Goal: Information Seeking & Learning: Learn about a topic

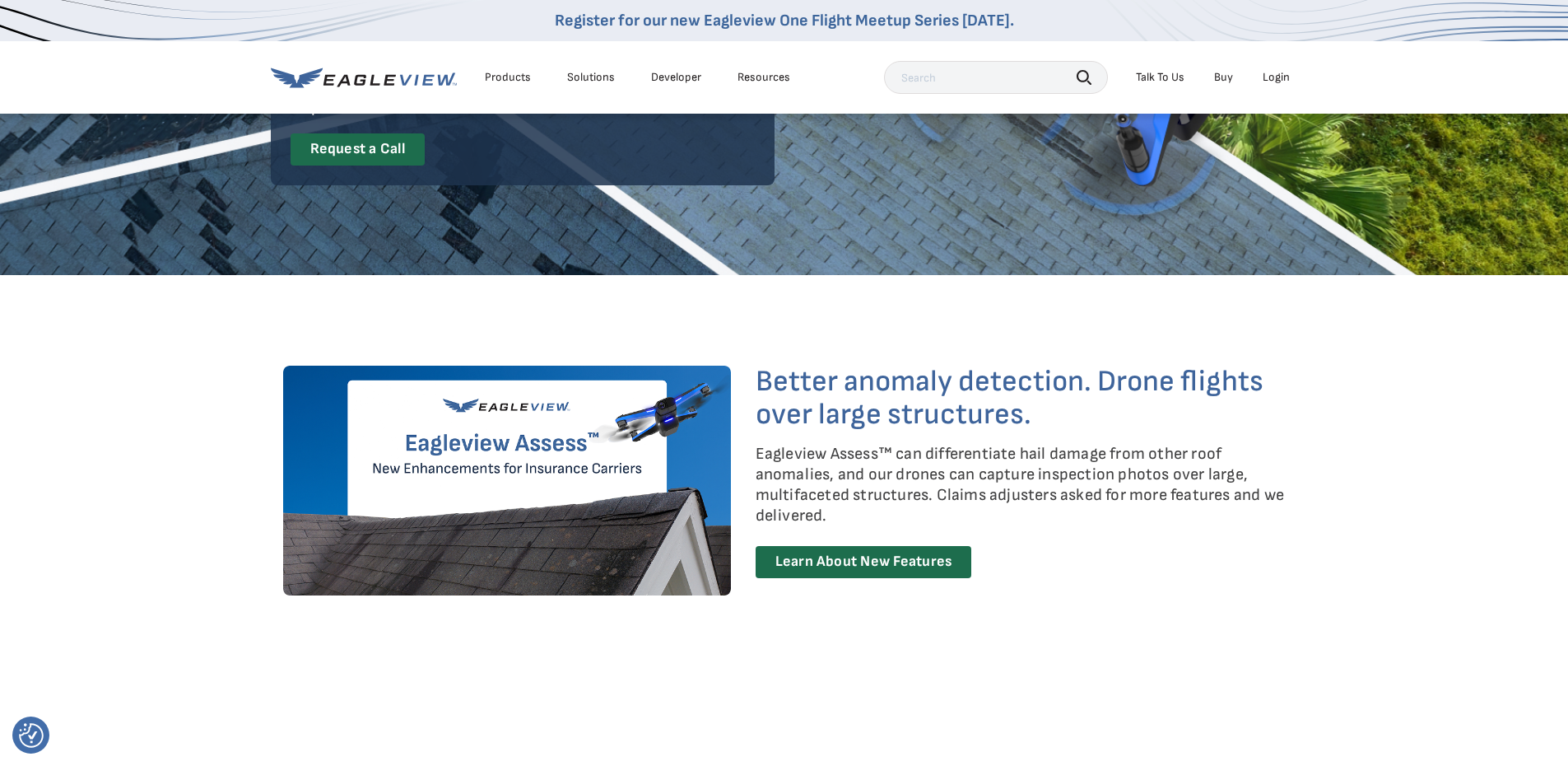
scroll to position [329, 0]
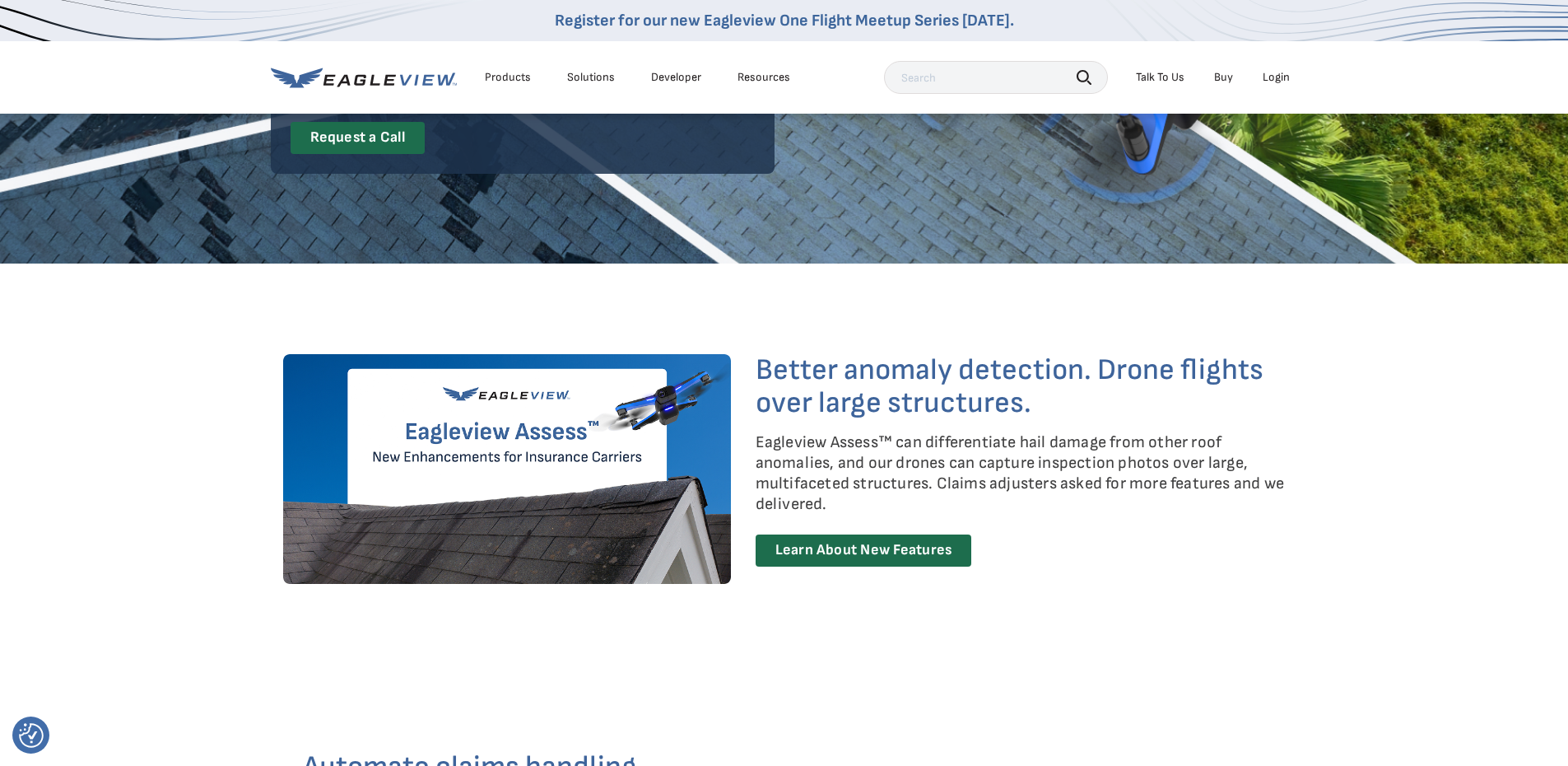
drag, startPoint x: 261, startPoint y: 345, endPoint x: 157, endPoint y: 342, distance: 104.0
click at [182, 344] on section "Better anomaly detection. Drone flights over large structures. Eagleview Assess…" at bounding box center [784, 469] width 1568 height 411
drag, startPoint x: 68, startPoint y: 339, endPoint x: 67, endPoint y: 295, distance: 44.0
click at [67, 297] on section "Better anomaly detection. Drone flights over large structures. Eagleview Assess…" at bounding box center [784, 469] width 1568 height 411
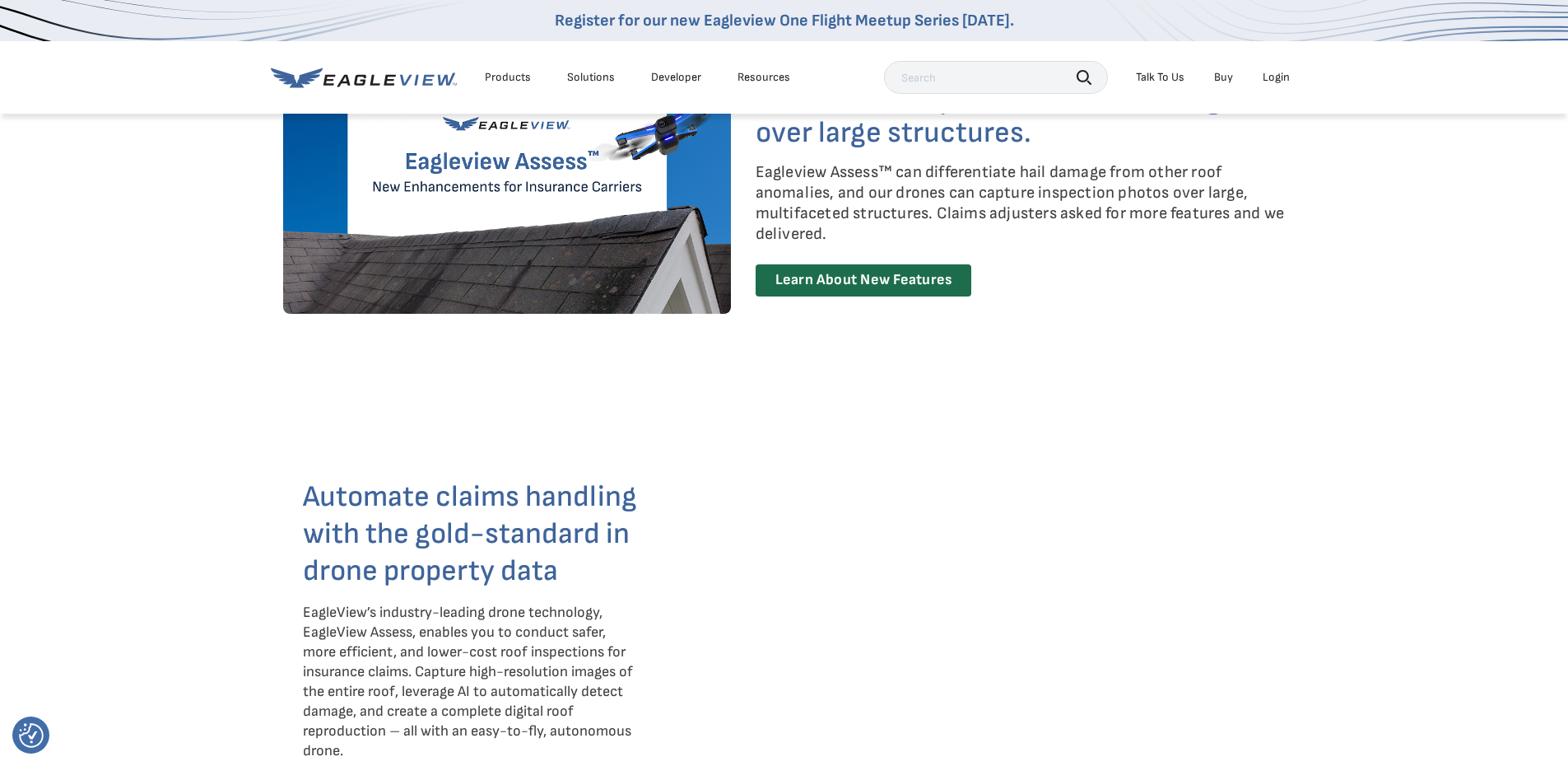
scroll to position [824, 0]
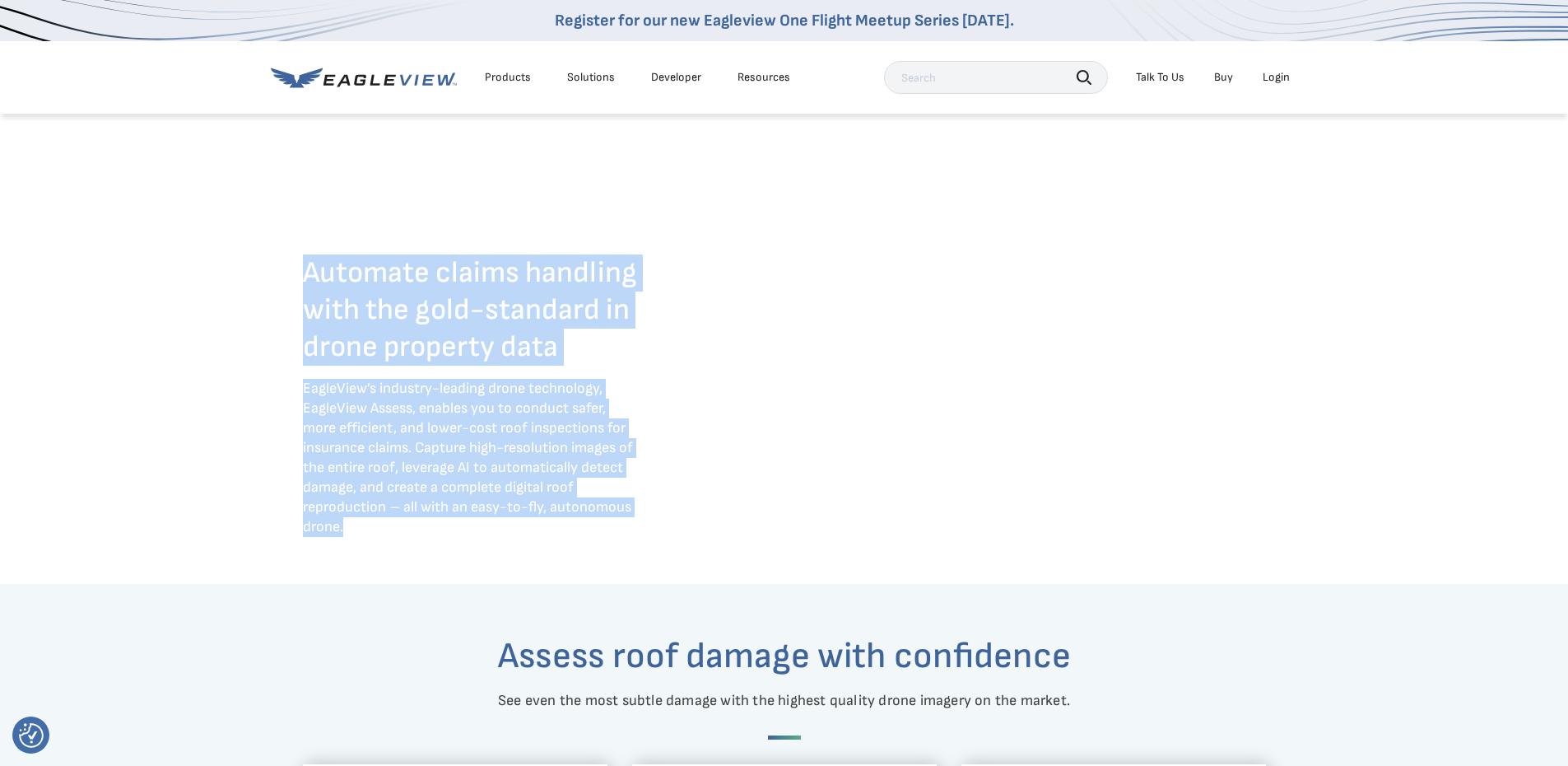
drag, startPoint x: 551, startPoint y: 546, endPoint x: 206, endPoint y: 217, distance: 476.7
click at [206, 217] on div "Automate claims handling with the gold-standard in drone property data EagleVie…" at bounding box center [784, 382] width 1568 height 362
click at [211, 219] on div "Automate claims handling with the gold-standard in drone property data EagleVie…" at bounding box center [784, 382] width 1568 height 362
drag, startPoint x: 477, startPoint y: 348, endPoint x: 547, endPoint y: 557, distance: 220.4
click at [552, 562] on div "Automate claims handling with the gold-standard in drone property data EagleVie…" at bounding box center [784, 382] width 1568 height 362
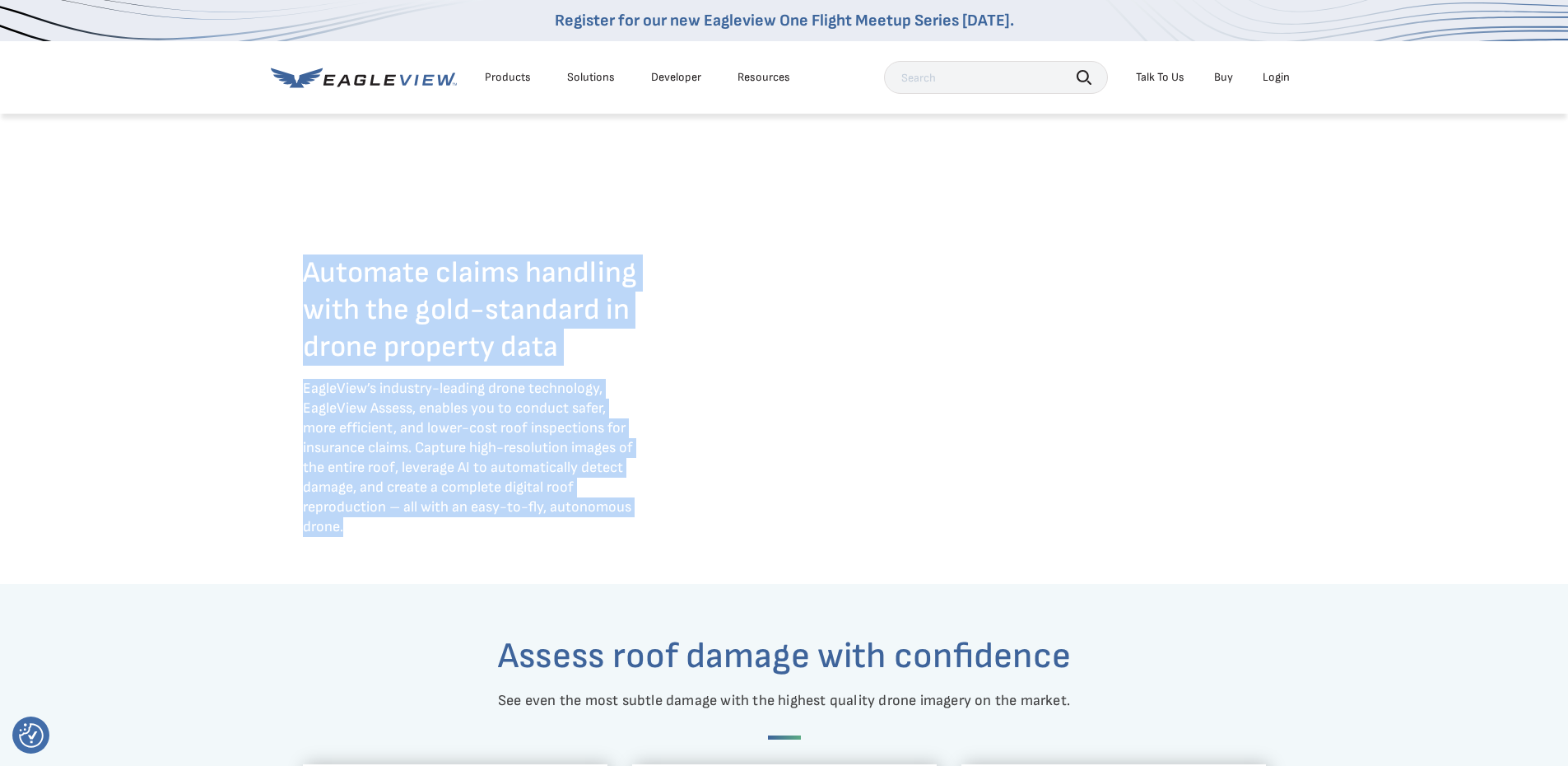
click at [547, 557] on div "Automate claims handling with the gold-standard in drone property data EagleVie…" at bounding box center [472, 409] width 337 height 308
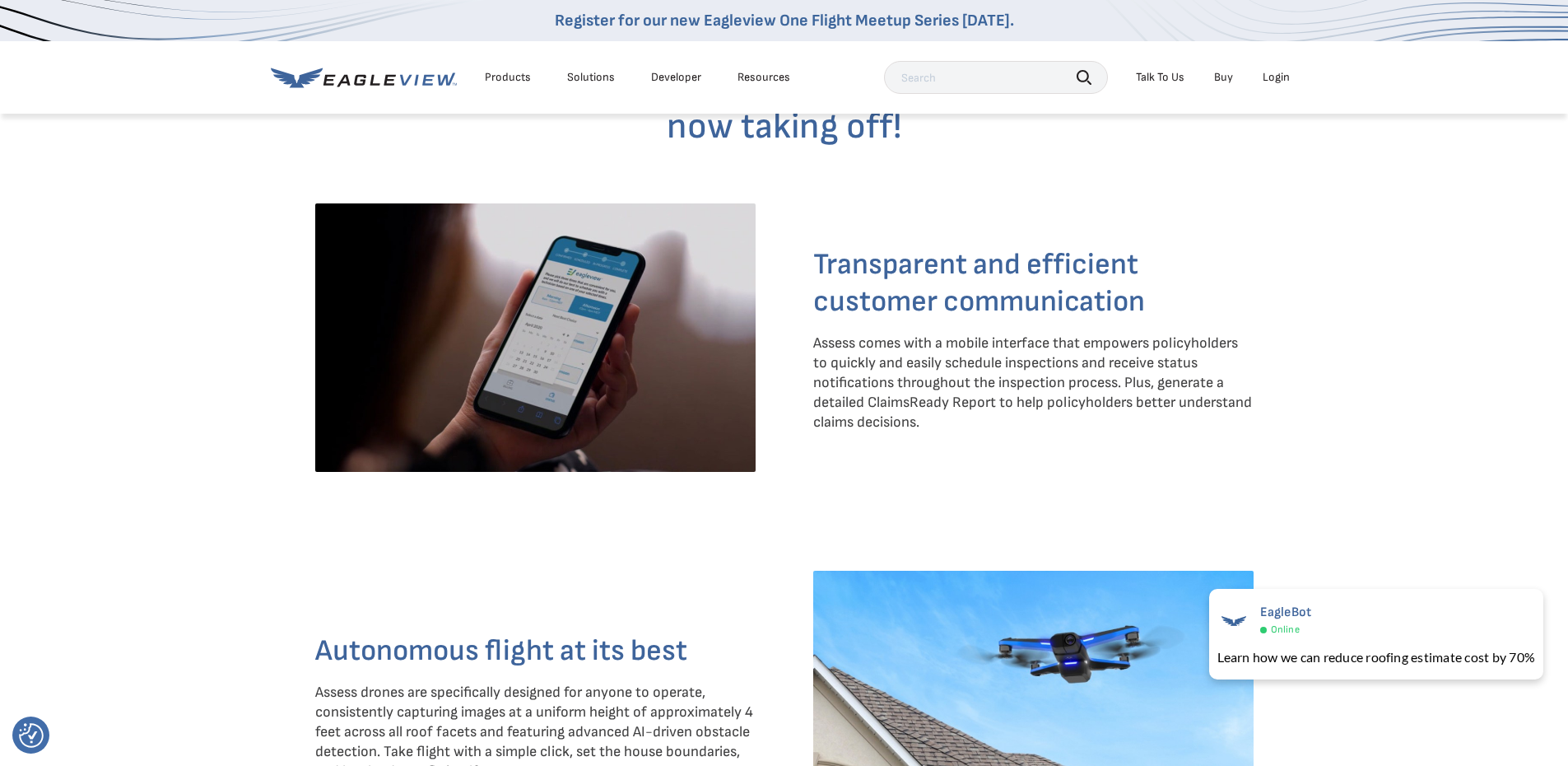
scroll to position [1812, 0]
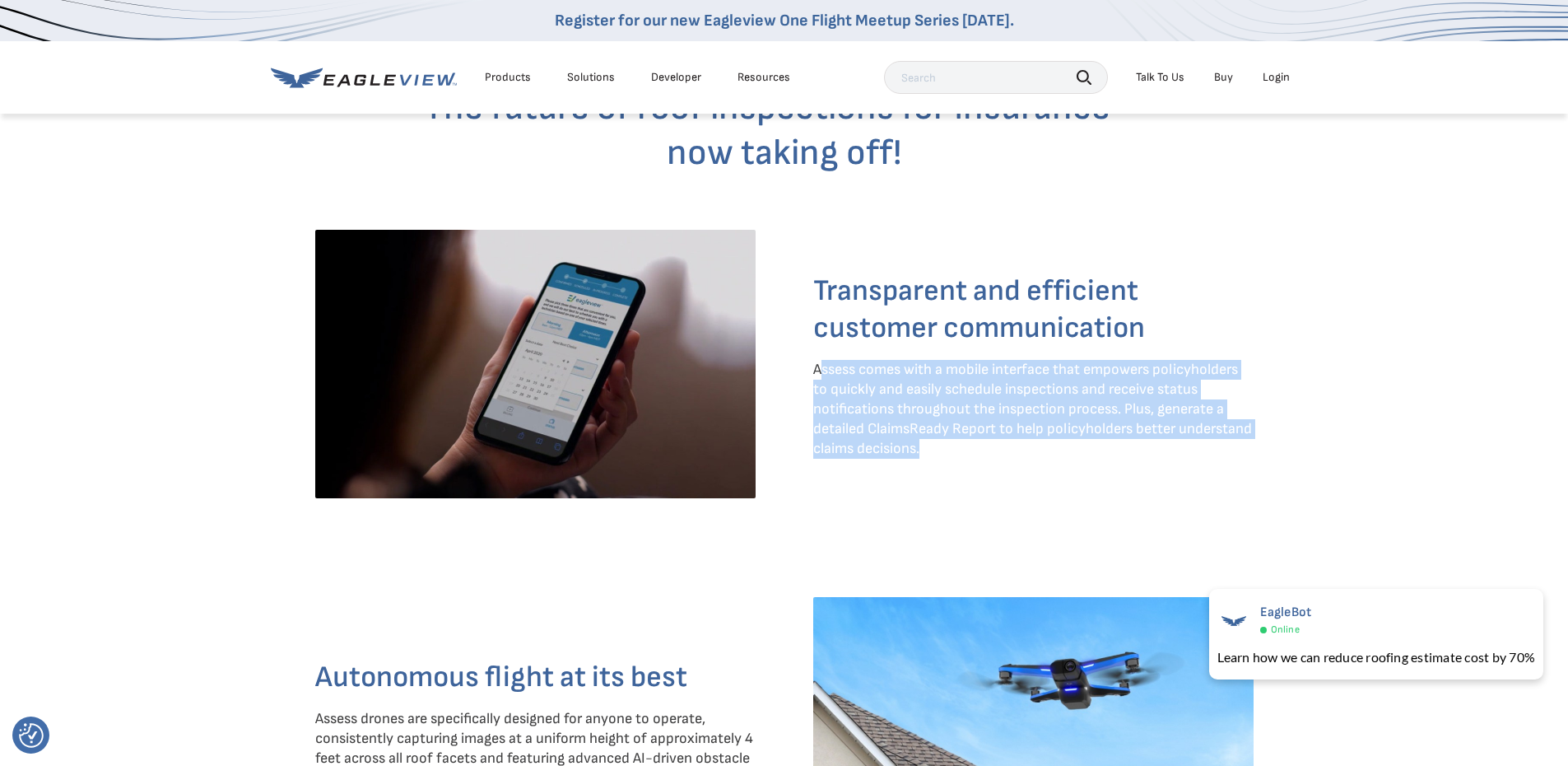
drag, startPoint x: 819, startPoint y: 359, endPoint x: 985, endPoint y: 458, distance: 193.3
click at [985, 458] on div "Transparent and efficient customer communication Assess comes with a mobile int…" at bounding box center [1034, 372] width 440 height 199
click at [1030, 500] on div "Transparent and efficient customer communication Assess comes with a mobile int…" at bounding box center [1034, 373] width 440 height 286
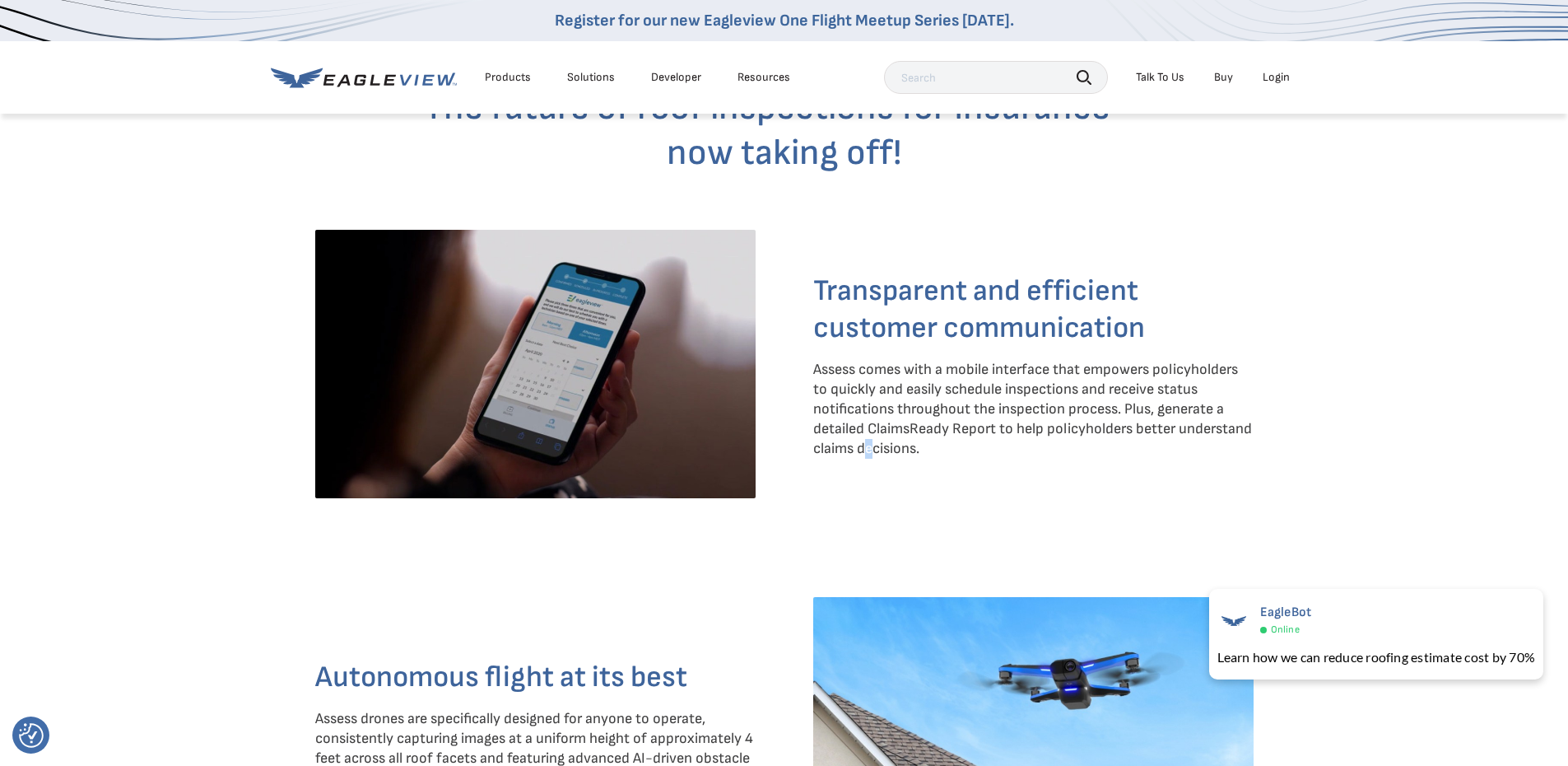
drag, startPoint x: 1026, startPoint y: 501, endPoint x: 869, endPoint y: 510, distance: 157.3
click at [869, 510] on div "Transparent and efficient customer communication Assess comes with a mobile int…" at bounding box center [1034, 373] width 440 height 286
click at [1065, 514] on div "Transparent and efficient customer communication Assess comes with a mobile int…" at bounding box center [1034, 373] width 440 height 286
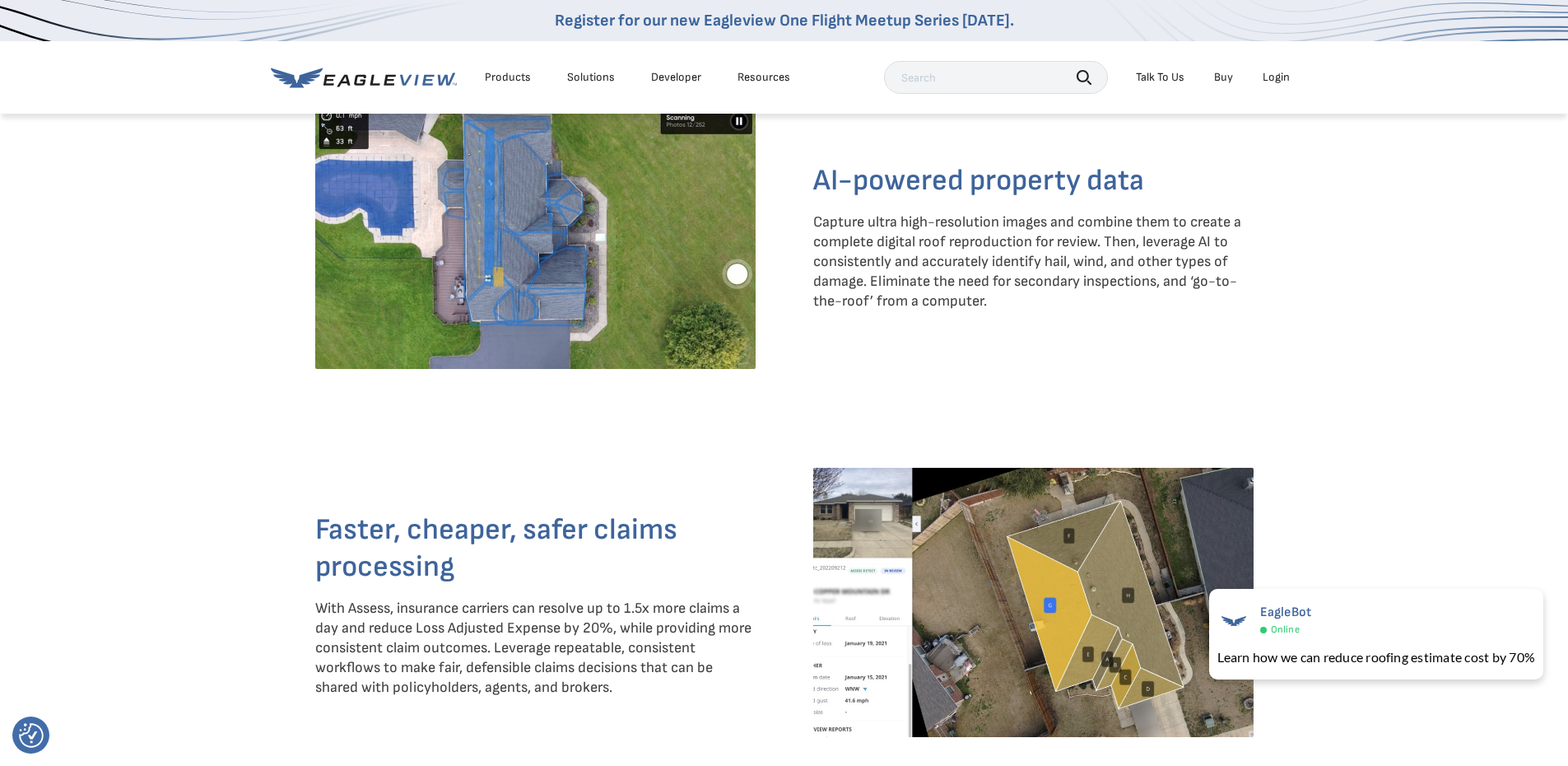
scroll to position [2964, 0]
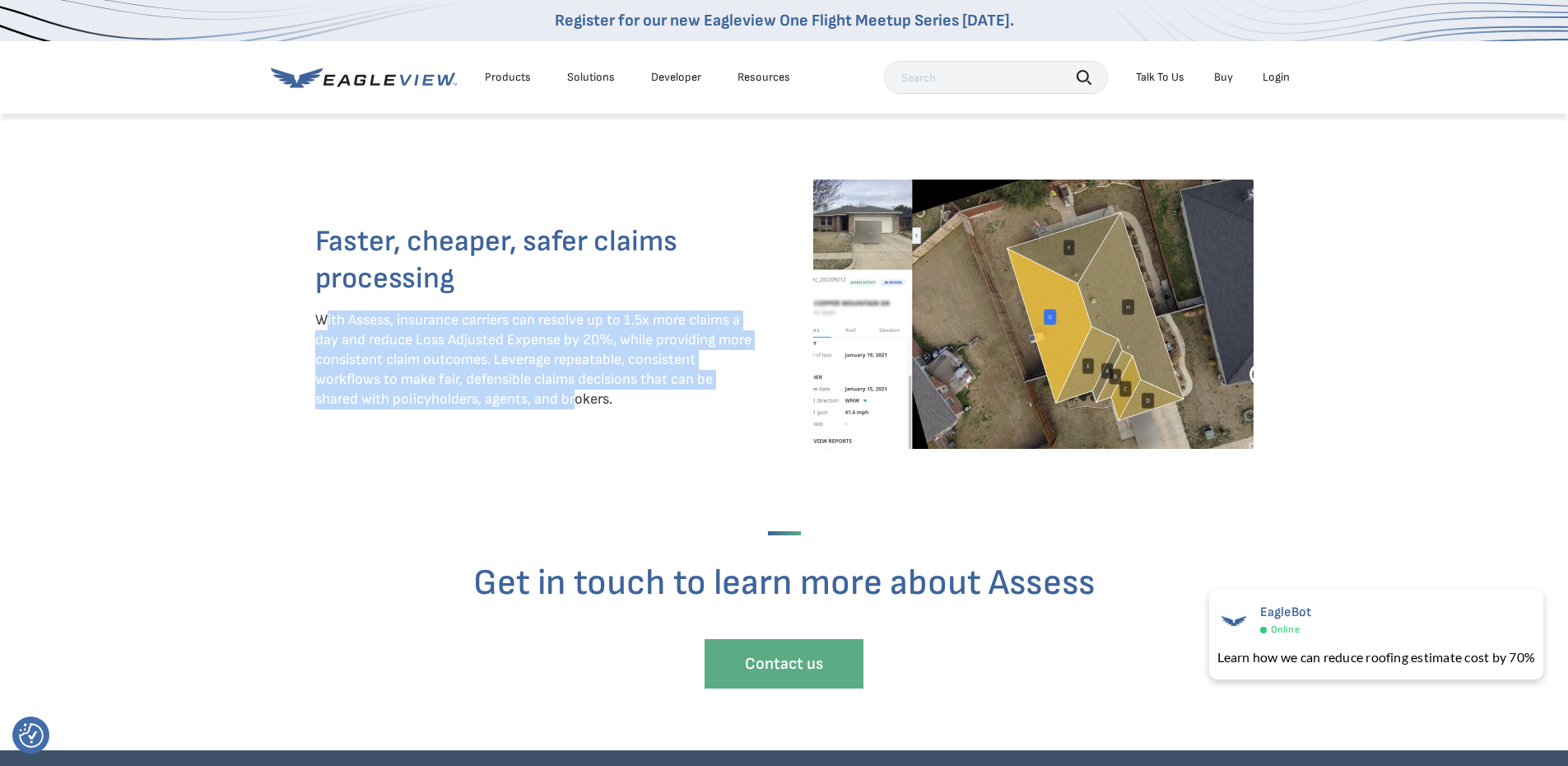
drag, startPoint x: 373, startPoint y: 331, endPoint x: 573, endPoint y: 443, distance: 229.2
click at [573, 443] on div "Faster, cheaper, safer claims processing With Assess, insurance carriers can re…" at bounding box center [535, 322] width 440 height 286
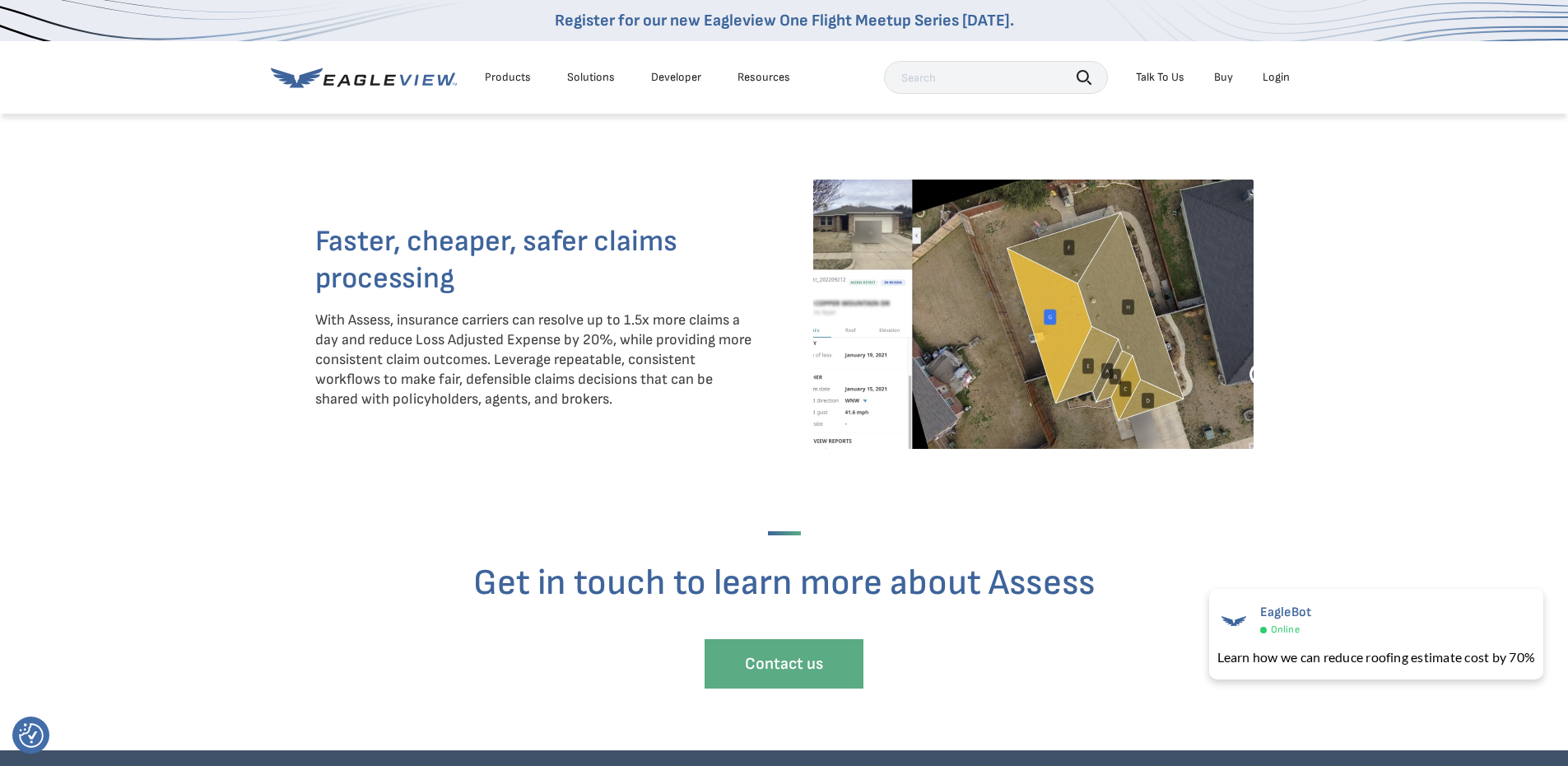
click at [688, 447] on div "Faster, cheaper, safer claims processing With Assess, insurance carriers can re…" at bounding box center [535, 322] width 440 height 286
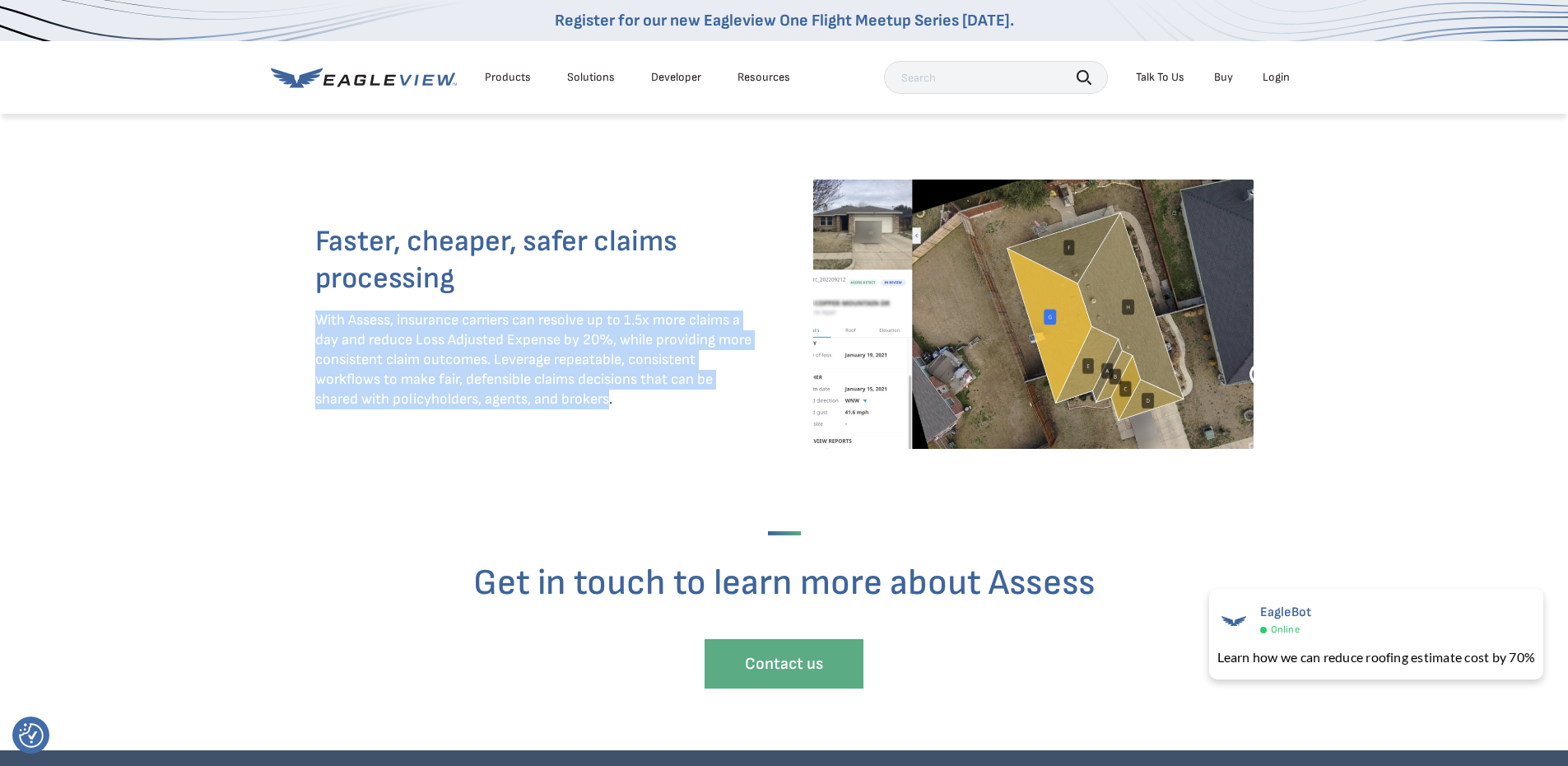
drag, startPoint x: 312, startPoint y: 307, endPoint x: 608, endPoint y: 426, distance: 319.0
click at [608, 426] on div "Faster, cheaper, safer claims processing With Assess, insurance carriers can re…" at bounding box center [785, 322] width 963 height 286
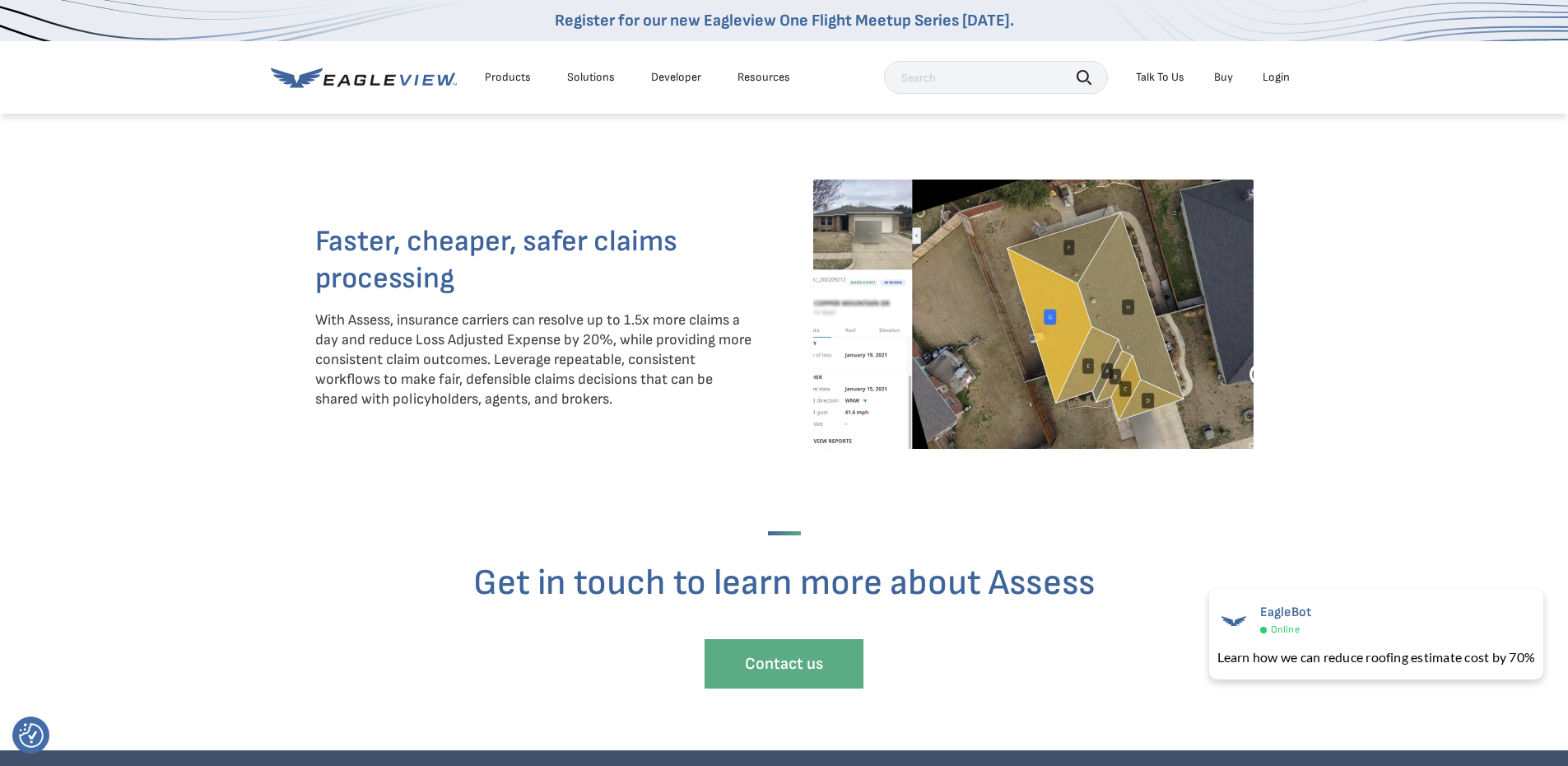
click at [652, 431] on div "Faster, cheaper, safer claims processing With Assess, insurance carriers can re…" at bounding box center [535, 322] width 440 height 286
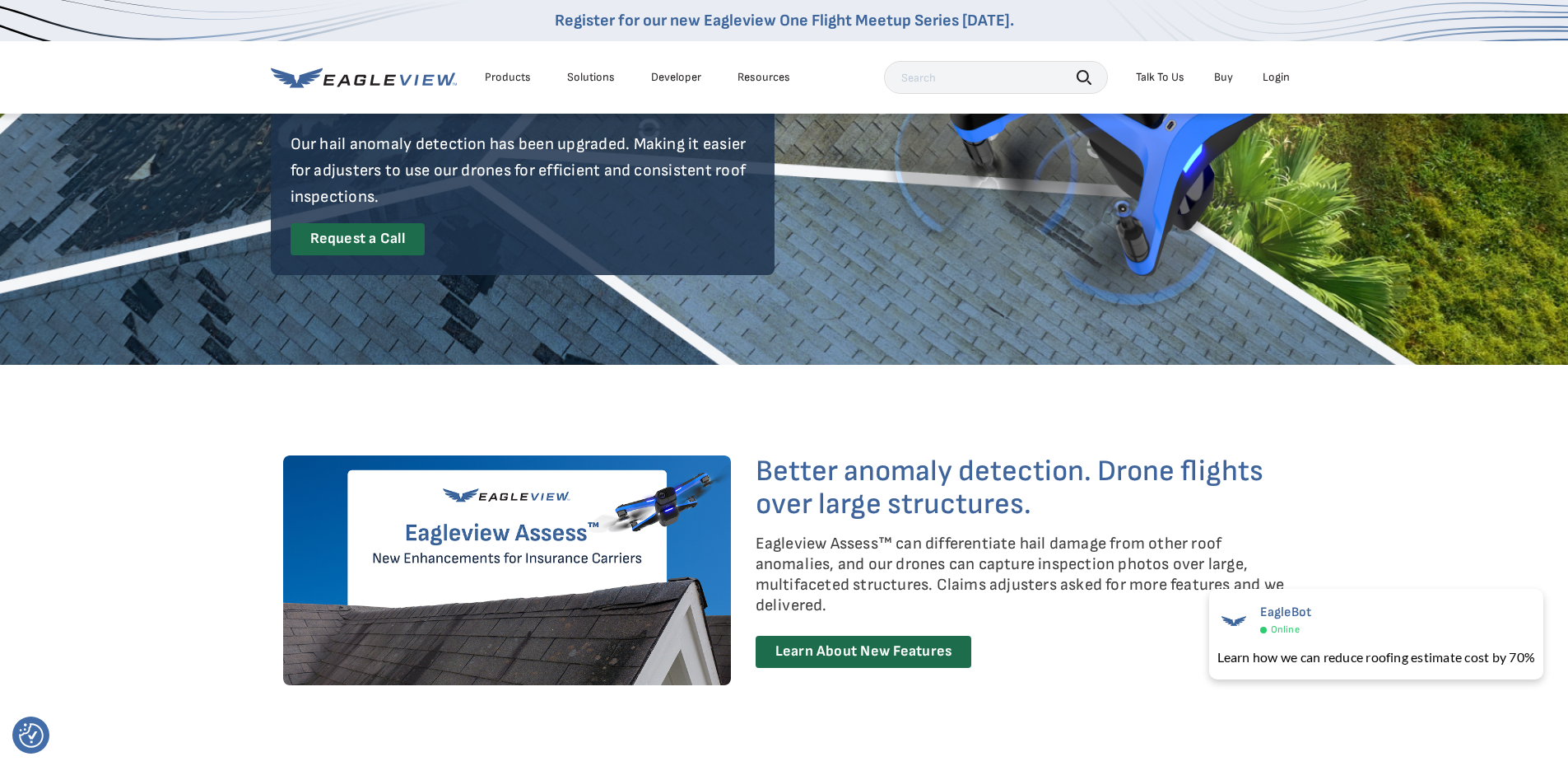
scroll to position [0, 0]
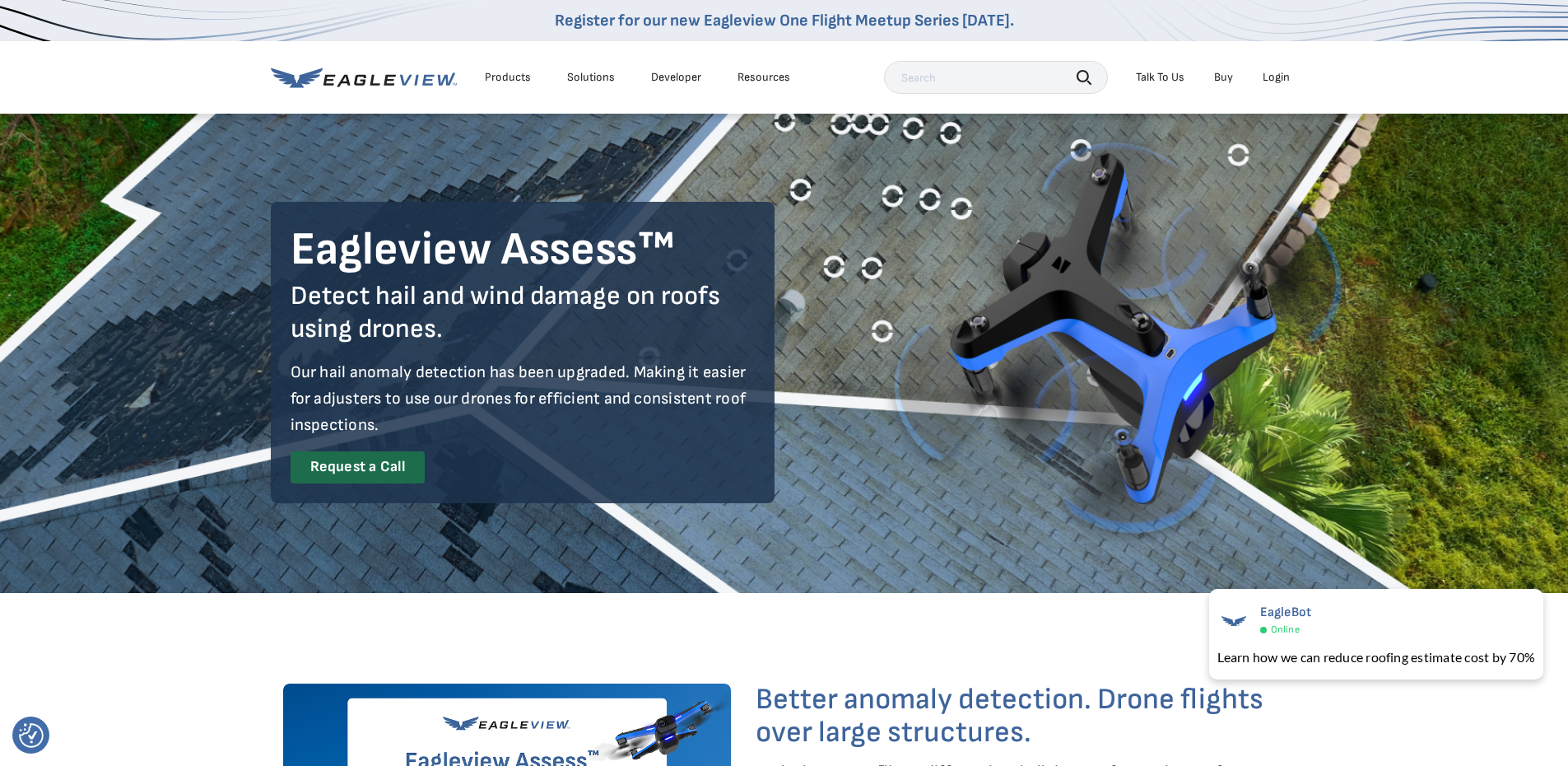
drag, startPoint x: 158, startPoint y: 87, endPoint x: 122, endPoint y: 69, distance: 40.2
click at [122, 69] on nav "Register for our new Eagleview One Flight Meetup Series [DATE]. Products Soluti…" at bounding box center [784, 57] width 1568 height 114
drag, startPoint x: 169, startPoint y: 89, endPoint x: 148, endPoint y: 64, distance: 32.6
click at [148, 64] on nav "Register for our new Eagleview One Flight Meetup Series [DATE]. Products Soluti…" at bounding box center [784, 57] width 1568 height 114
